Goal: Find specific page/section: Find specific page/section

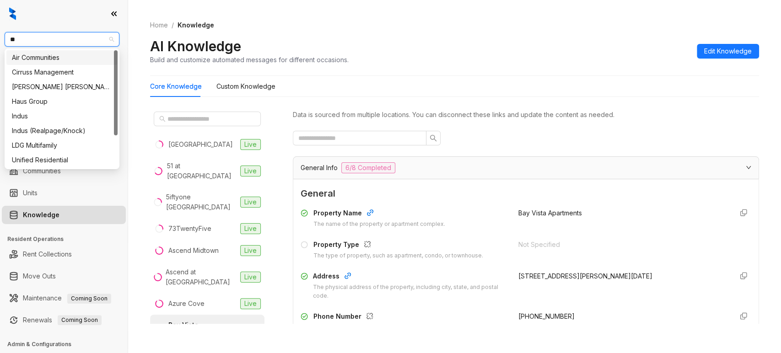
type input "***"
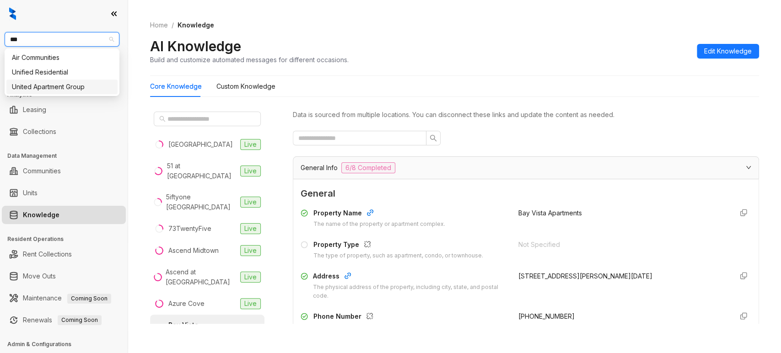
click at [51, 87] on div "United Apartment Group" at bounding box center [62, 87] width 100 height 10
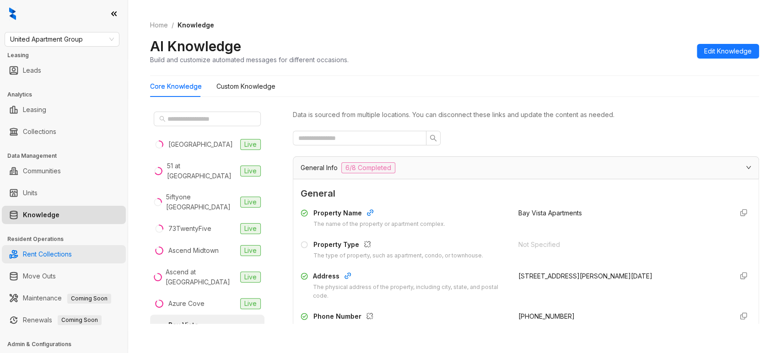
click at [39, 259] on link "Rent Collections" at bounding box center [47, 254] width 49 height 18
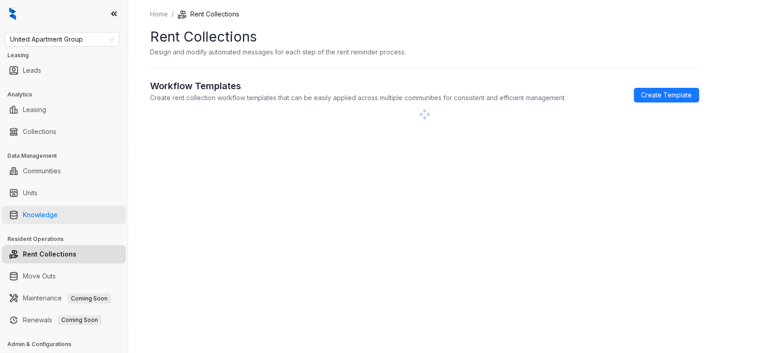
click at [47, 216] on link "Knowledge" at bounding box center [40, 215] width 35 height 18
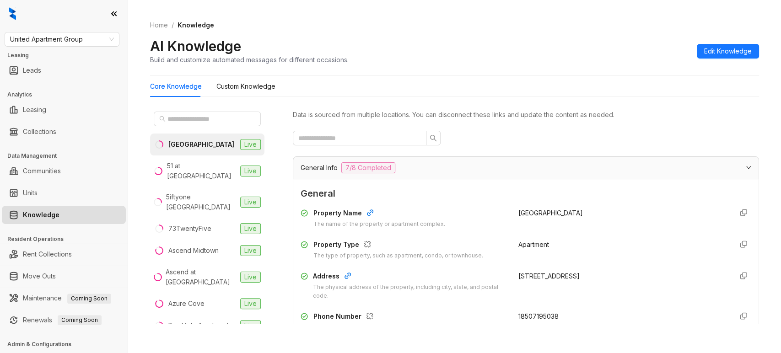
click at [428, 164] on div "General Info 7/8 Completed" at bounding box center [521, 167] width 440 height 11
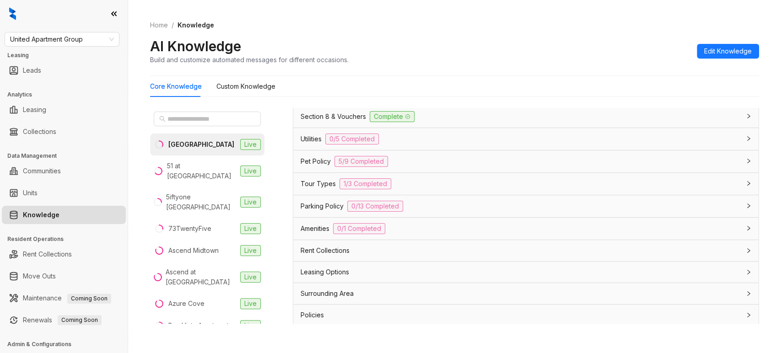
scroll to position [29, 0]
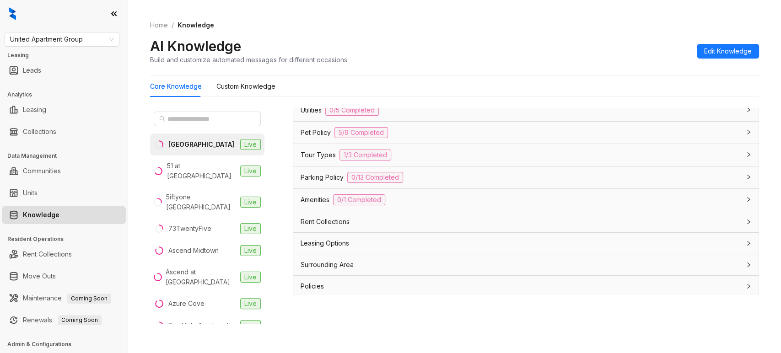
click at [373, 218] on div "Rent Collections" at bounding box center [521, 222] width 440 height 10
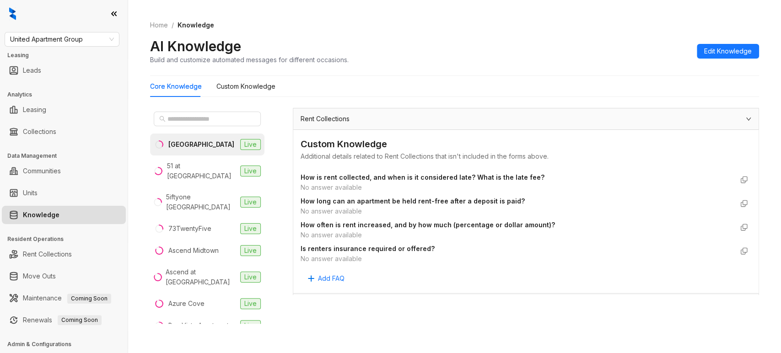
scroll to position [200, 0]
